Goal: Navigation & Orientation: Find specific page/section

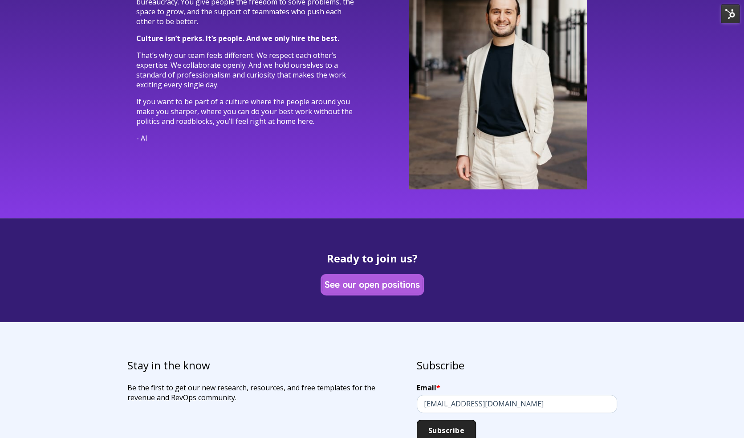
scroll to position [2458, 0]
